Goal: Task Accomplishment & Management: Use online tool/utility

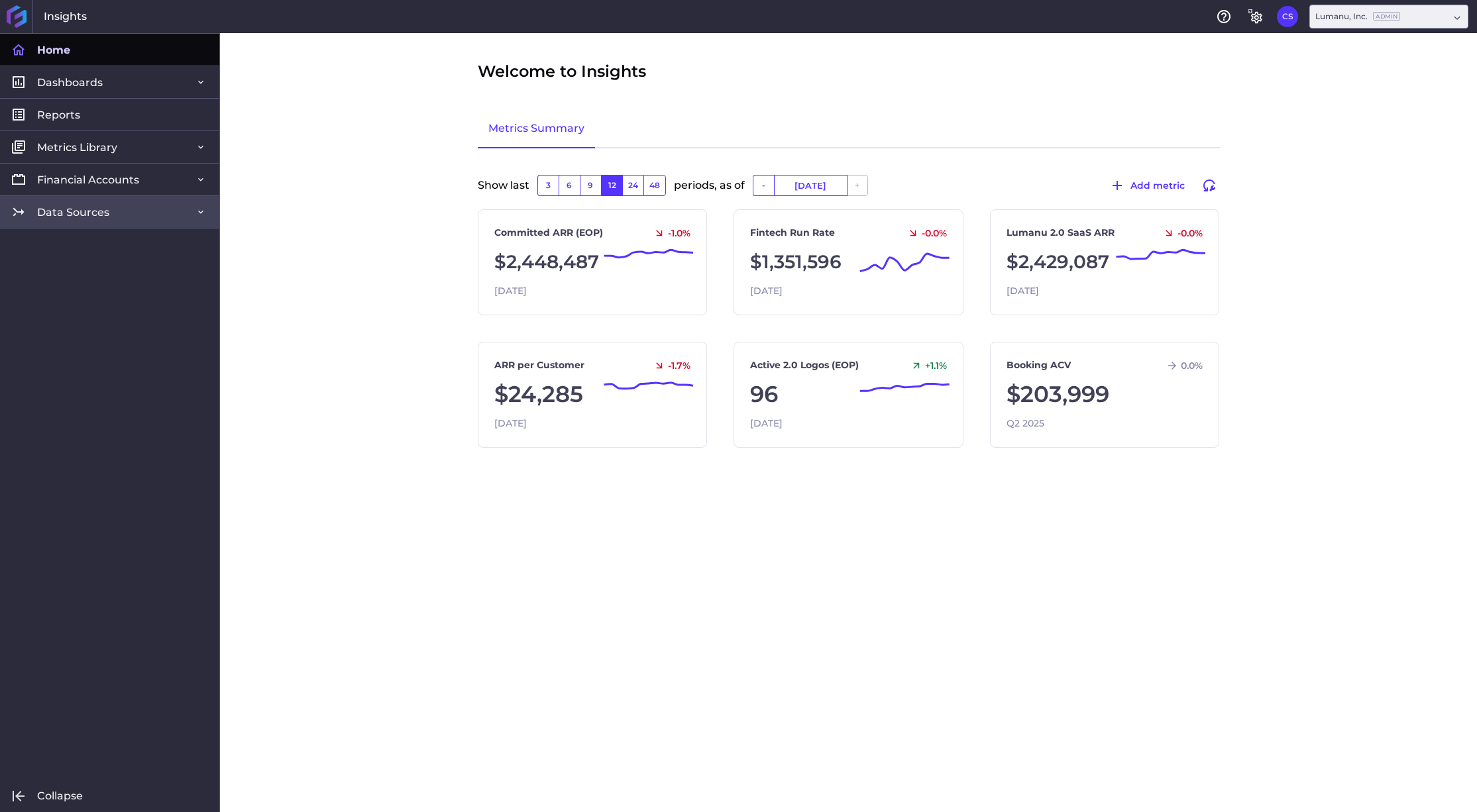
click at [119, 203] on link "Data Sources" at bounding box center [109, 211] width 219 height 33
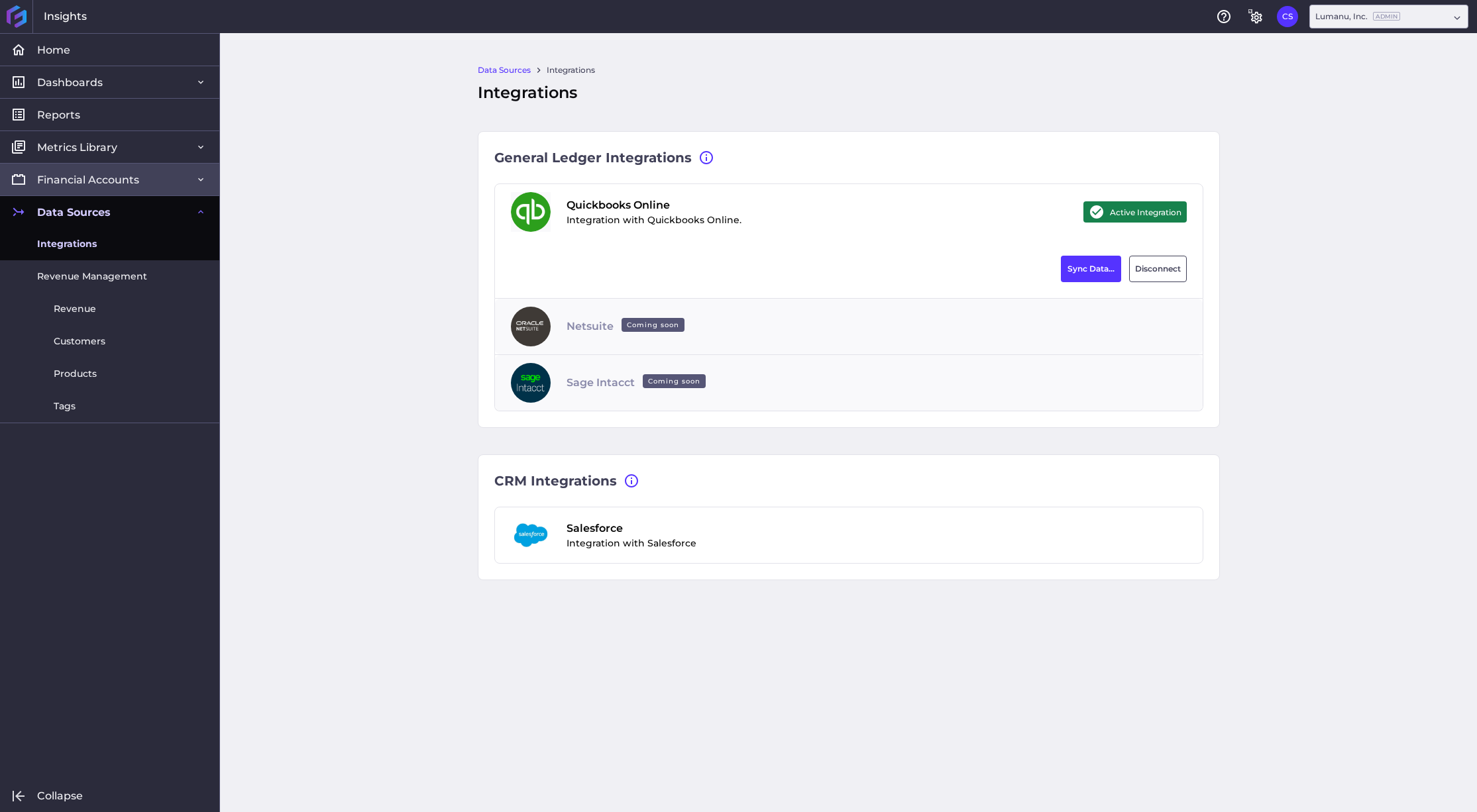
click at [105, 182] on span "Financial Accounts" at bounding box center [88, 179] width 102 height 14
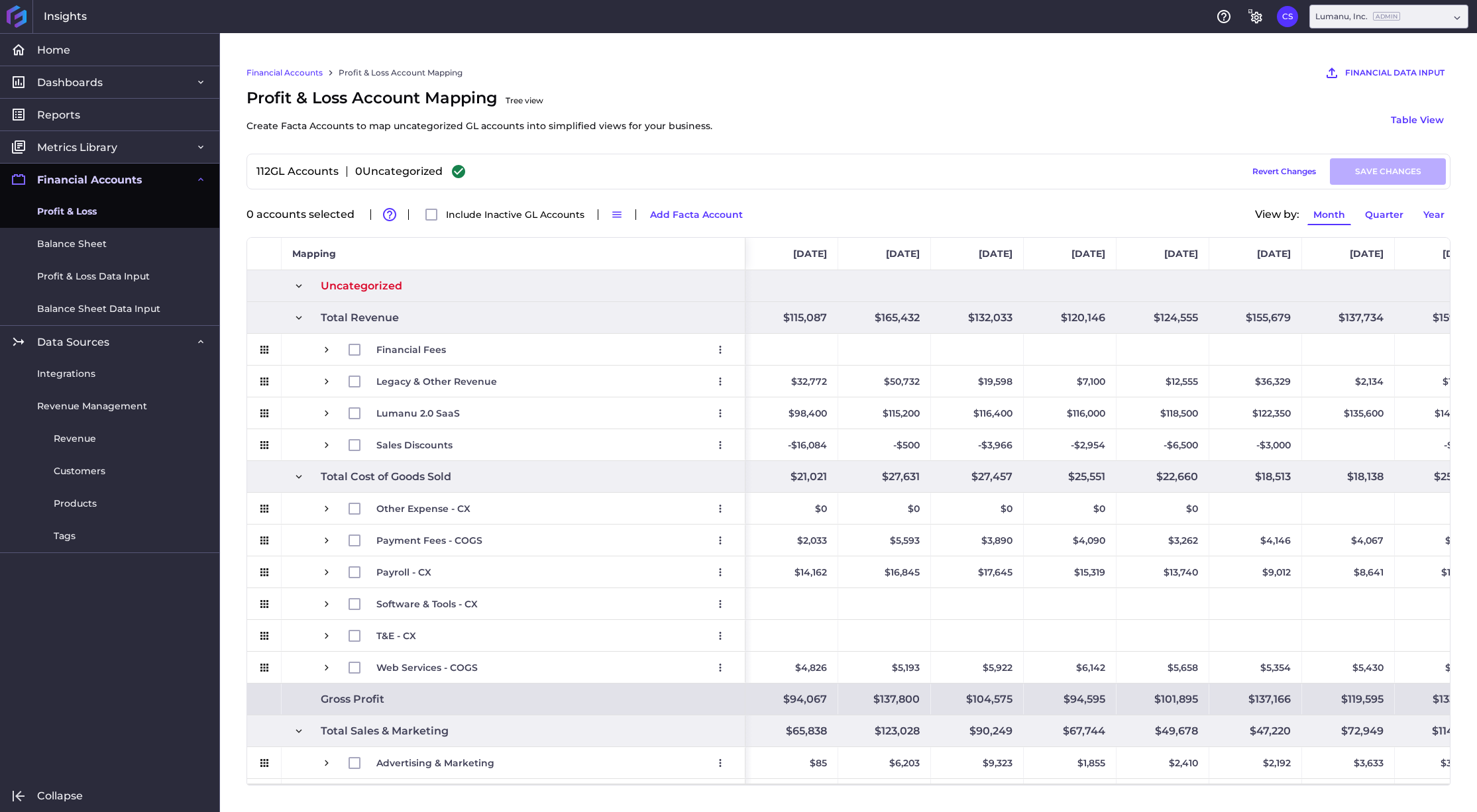
click at [88, 216] on span "Profit & Loss" at bounding box center [67, 211] width 59 height 14
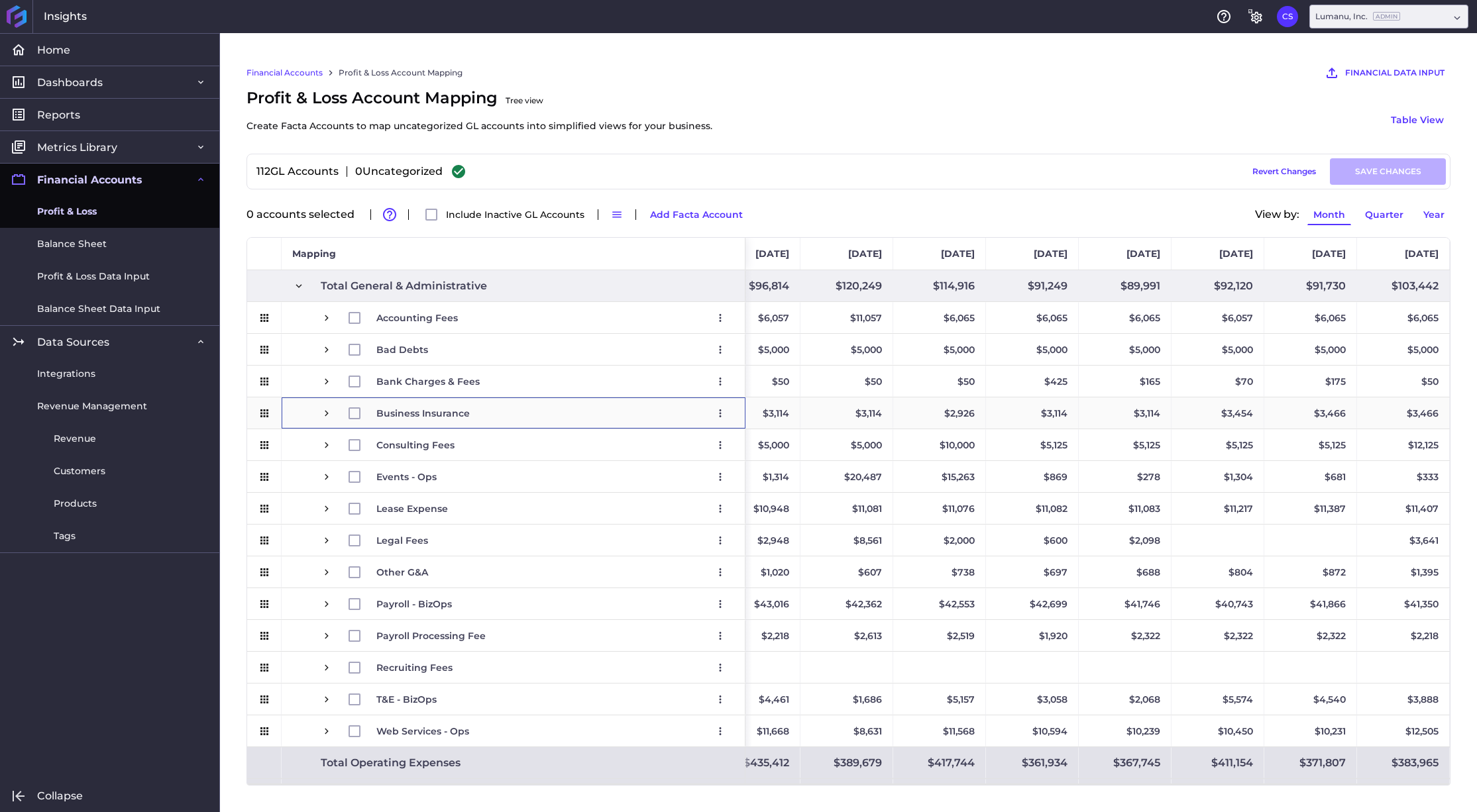
click at [302, 416] on span "Business Insurance Edit Remove" at bounding box center [513, 413] width 441 height 31
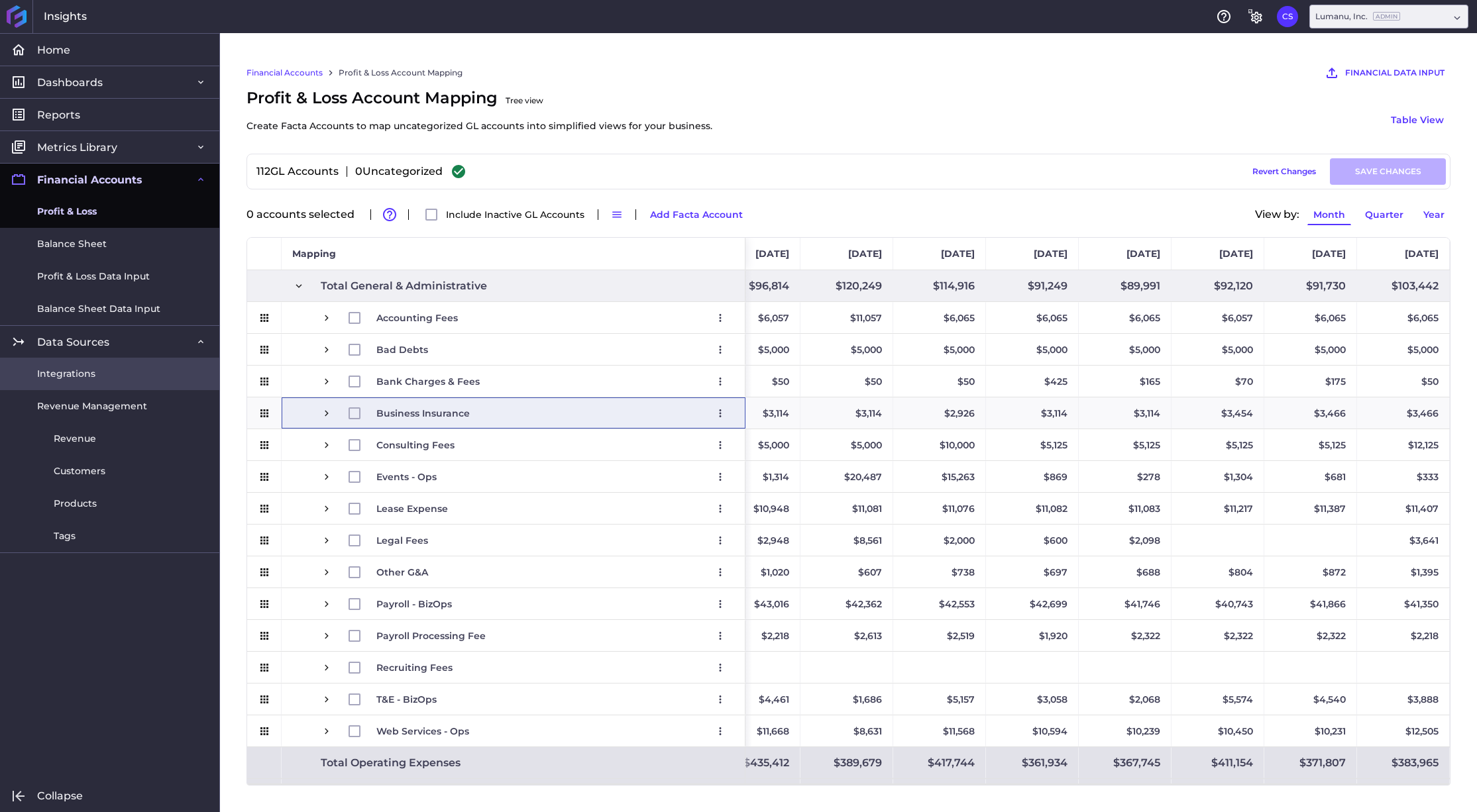
click at [89, 376] on span "Integrations" at bounding box center [66, 374] width 58 height 14
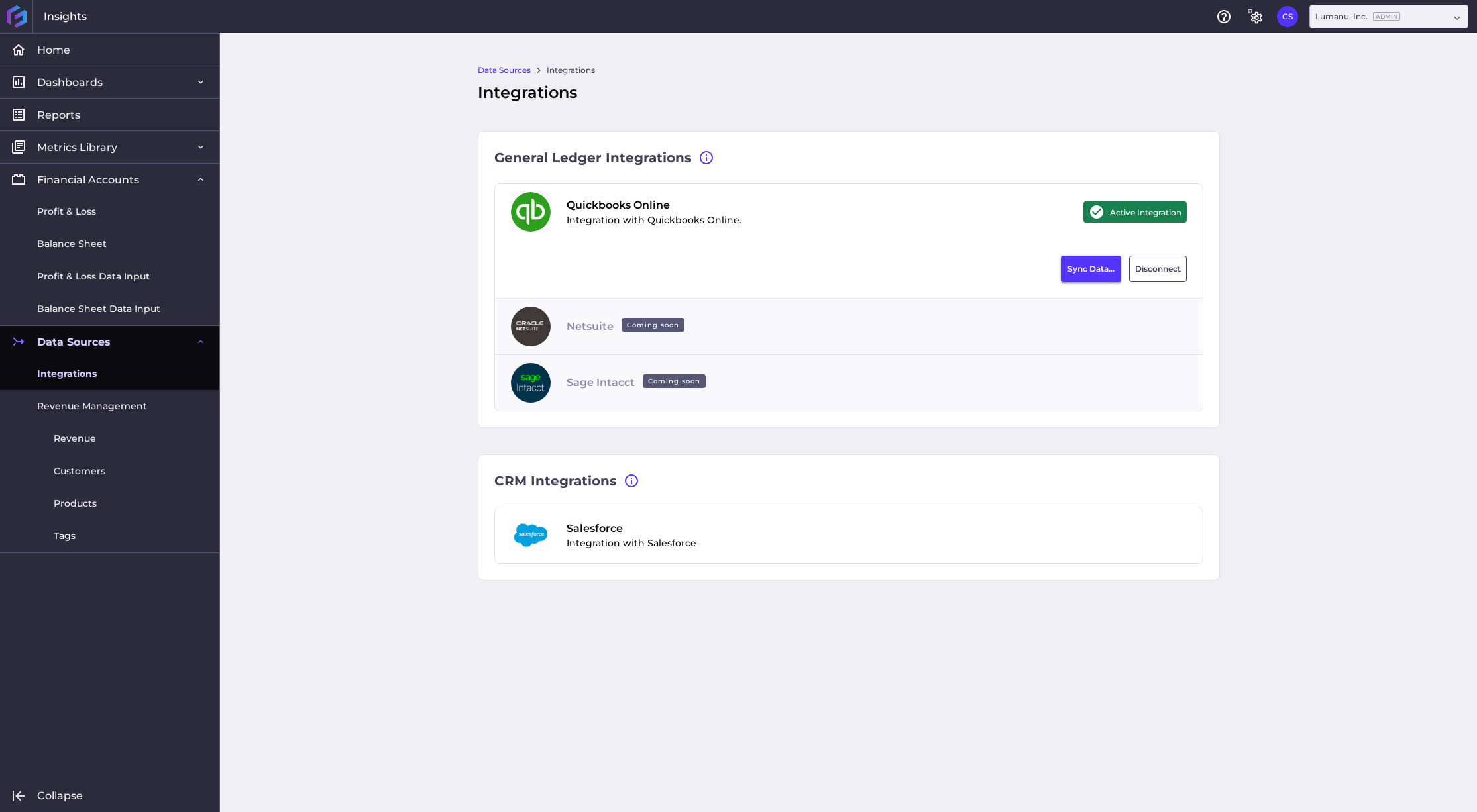
click at [1084, 268] on button "Sync Data..." at bounding box center [1091, 269] width 60 height 27
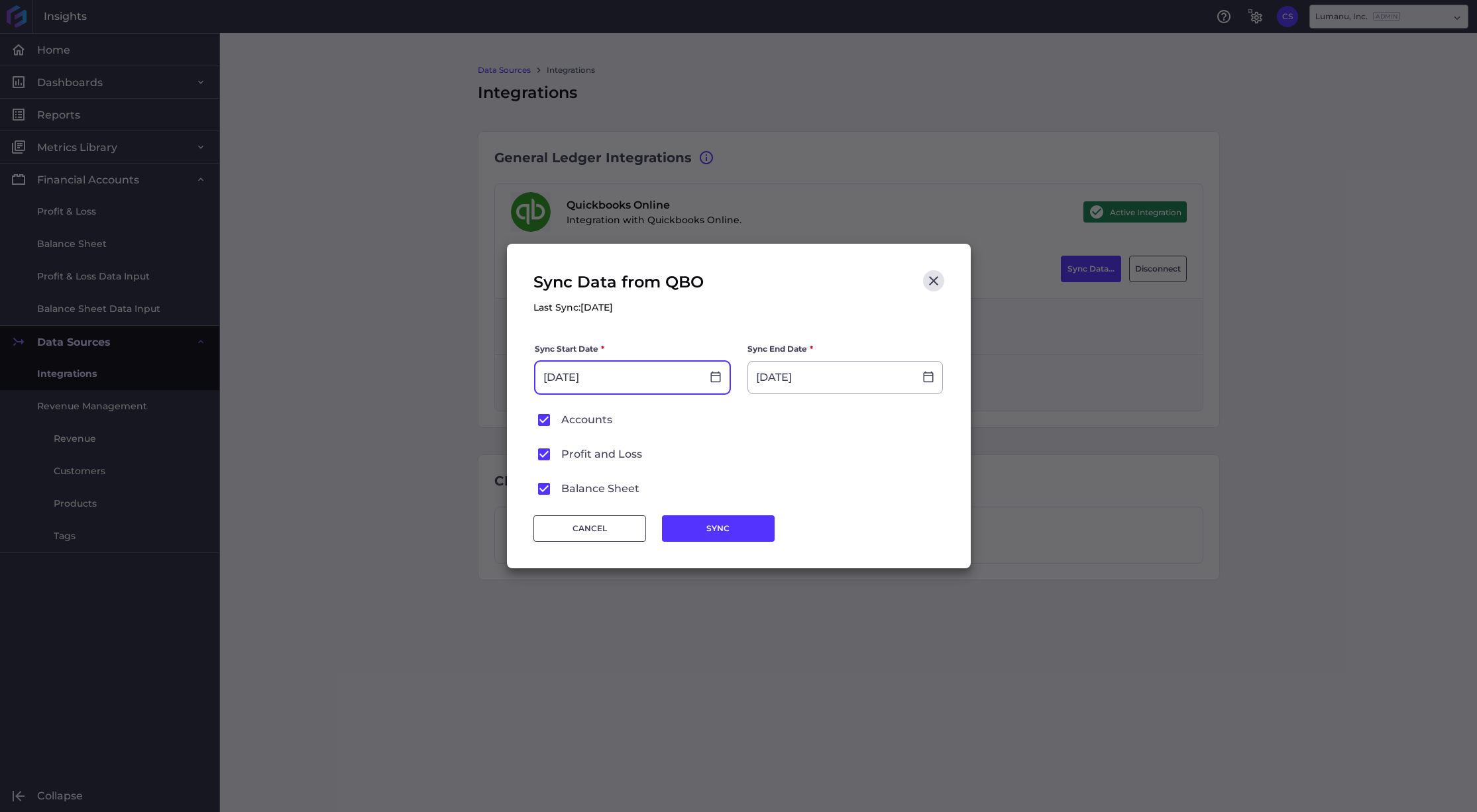
click at [635, 381] on input "[DATE]" at bounding box center [619, 378] width 167 height 32
click at [776, 478] on form "Sync Start Date * [DATE] Sync End Date * [DATE] Accounts Profit and Loss Balanc…" at bounding box center [738, 420] width 411 height 157
click at [732, 528] on button "SYNC" at bounding box center [718, 528] width 113 height 27
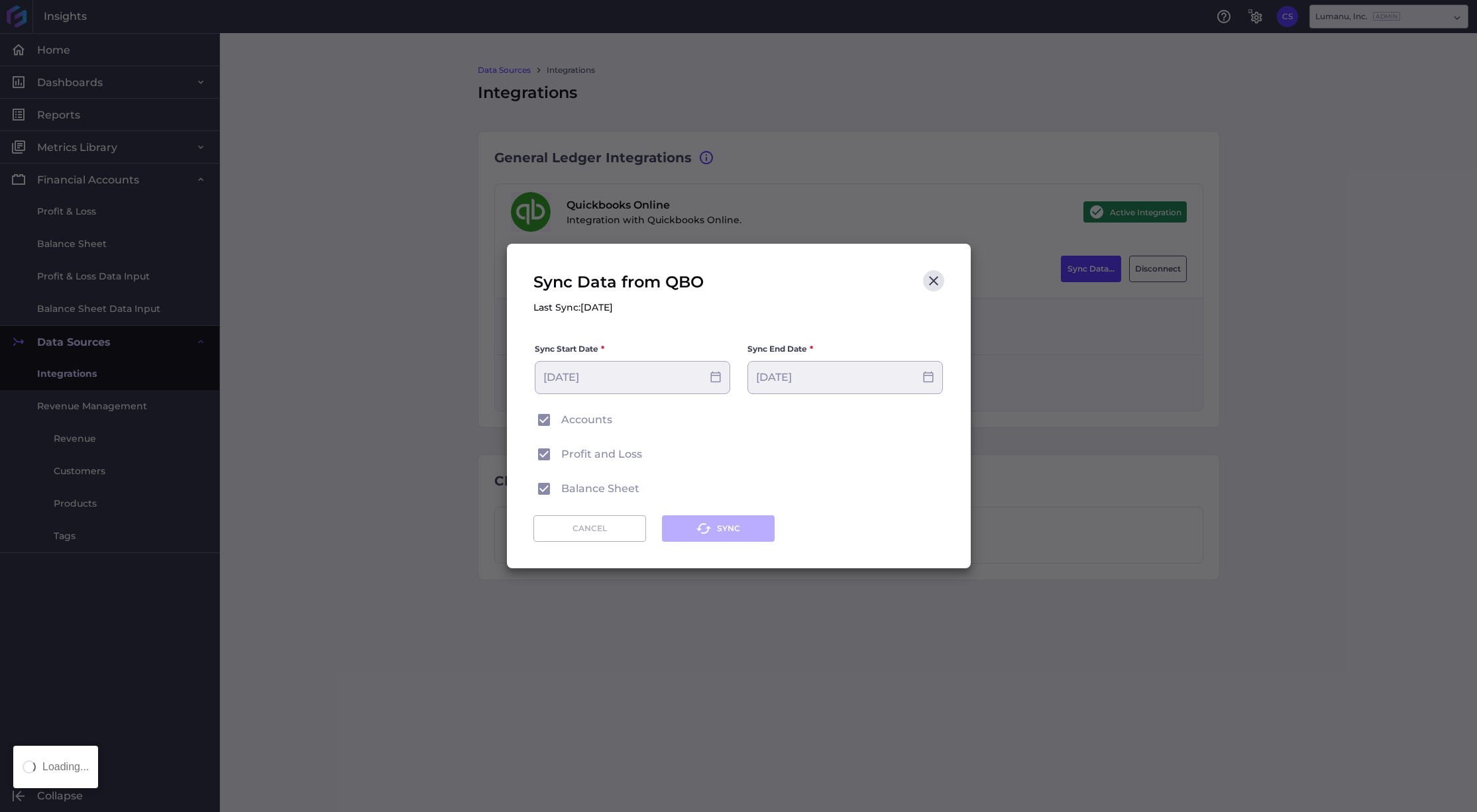
type input "[DATE]"
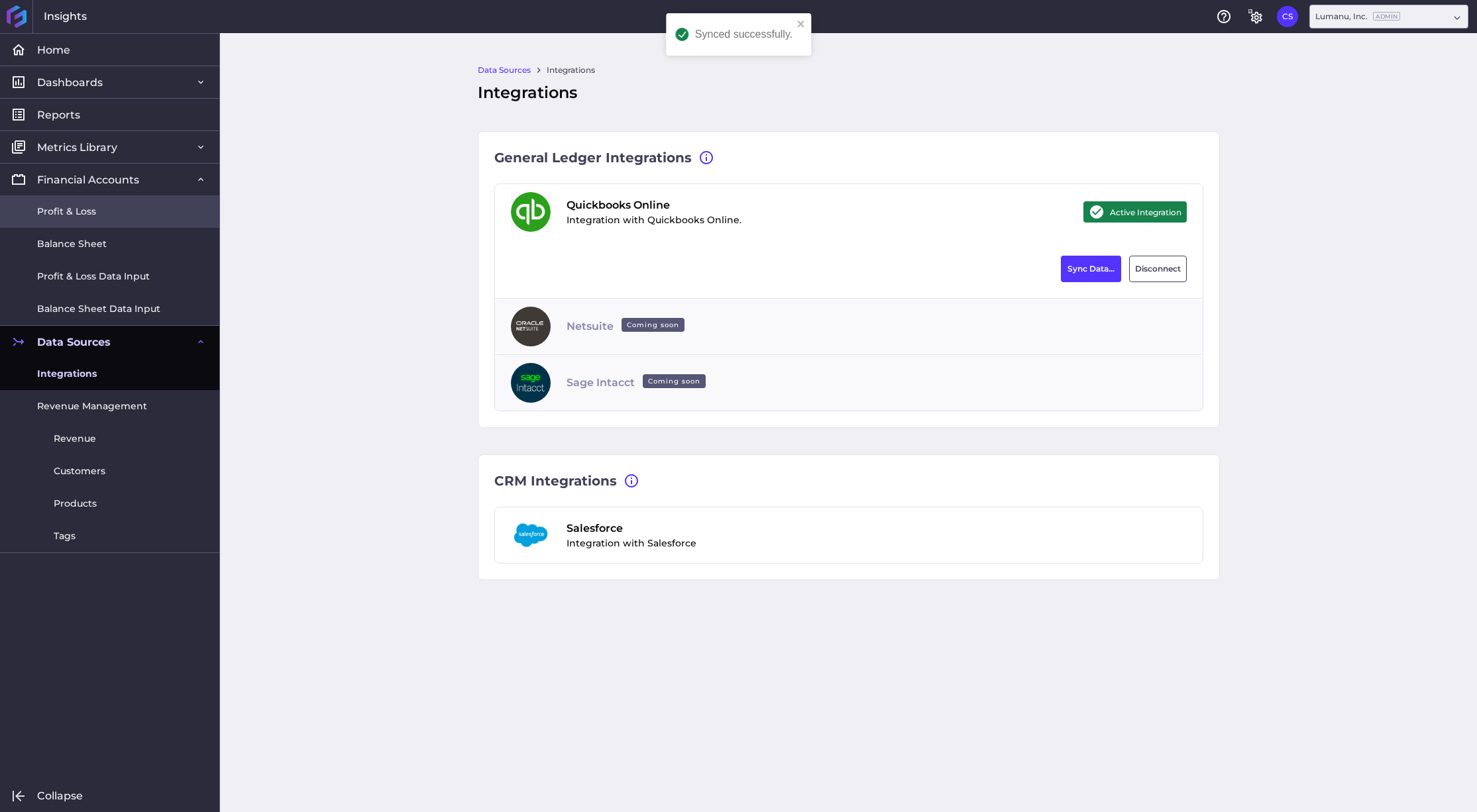
click at [90, 208] on span "Profit & Loss" at bounding box center [67, 211] width 59 height 14
